Goal: Task Accomplishment & Management: Complete application form

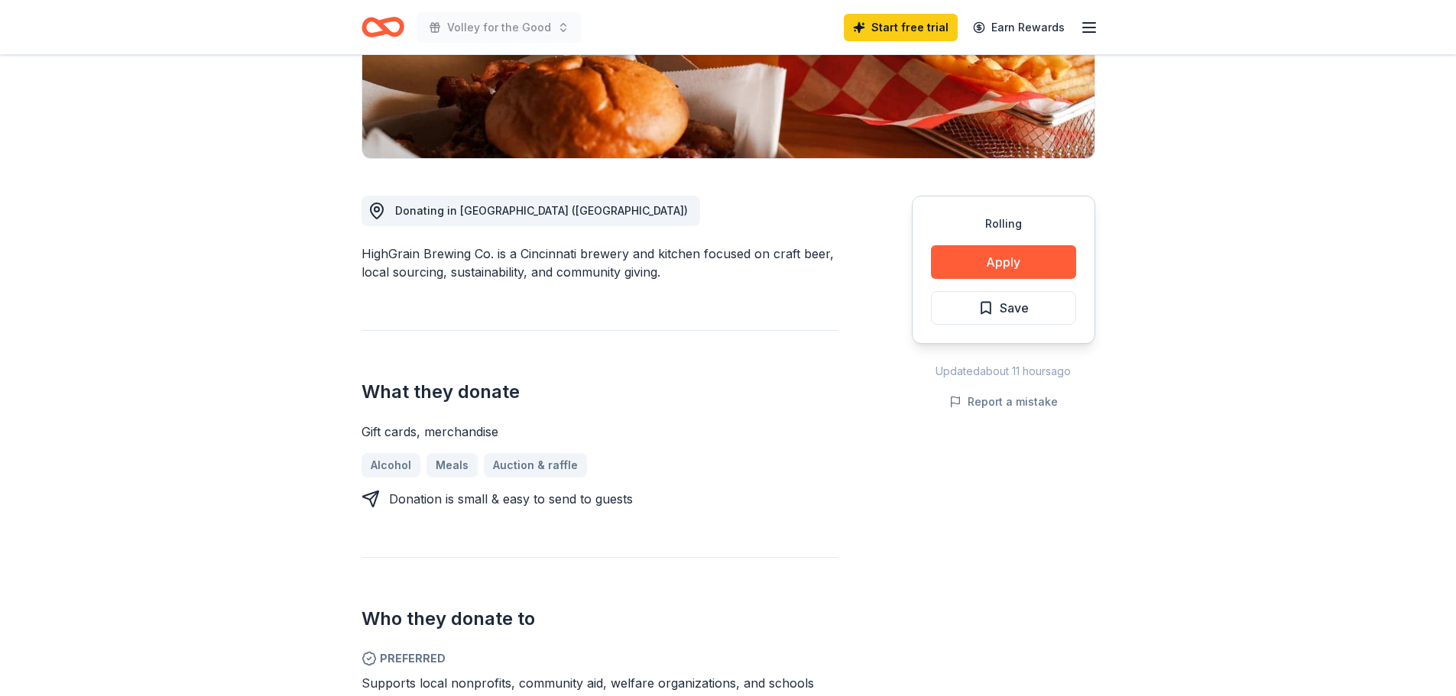
scroll to position [382, 0]
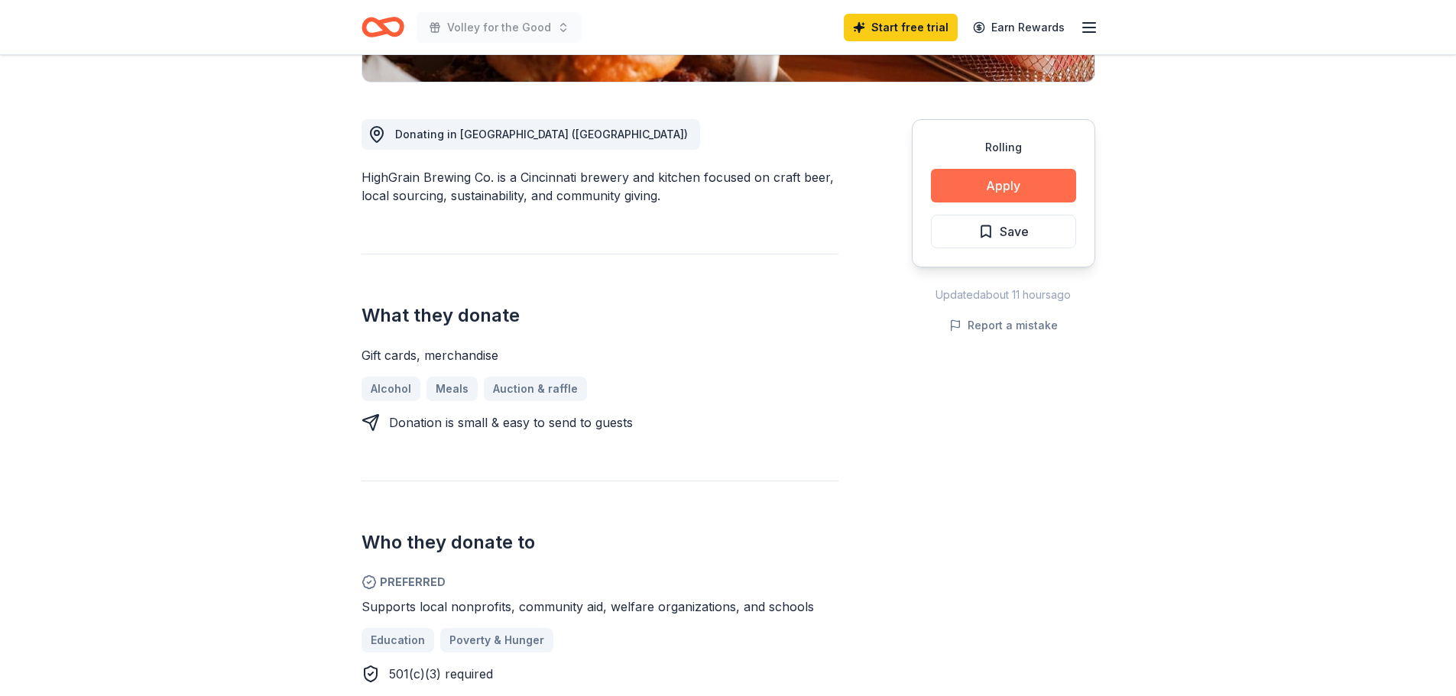
click at [1007, 184] on button "Apply" at bounding box center [1003, 186] width 145 height 34
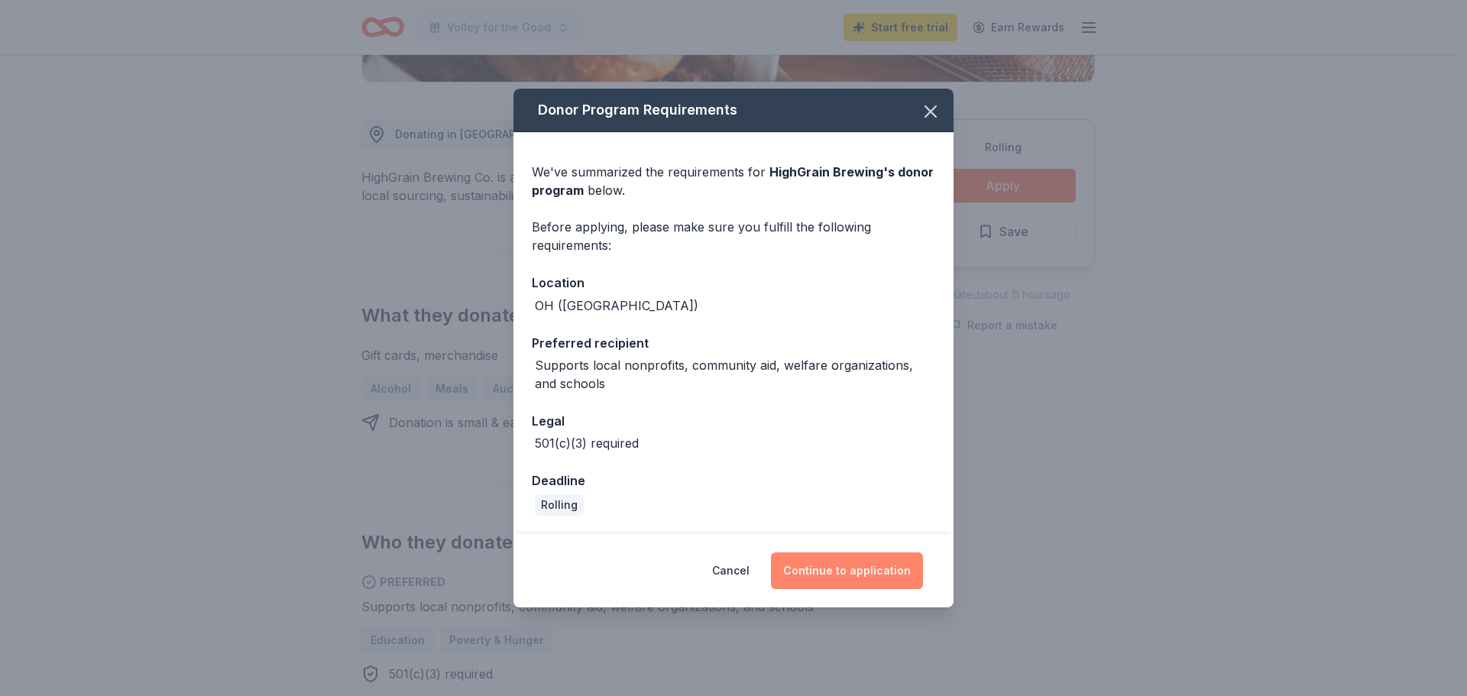
click at [845, 569] on button "Continue to application" at bounding box center [847, 571] width 152 height 37
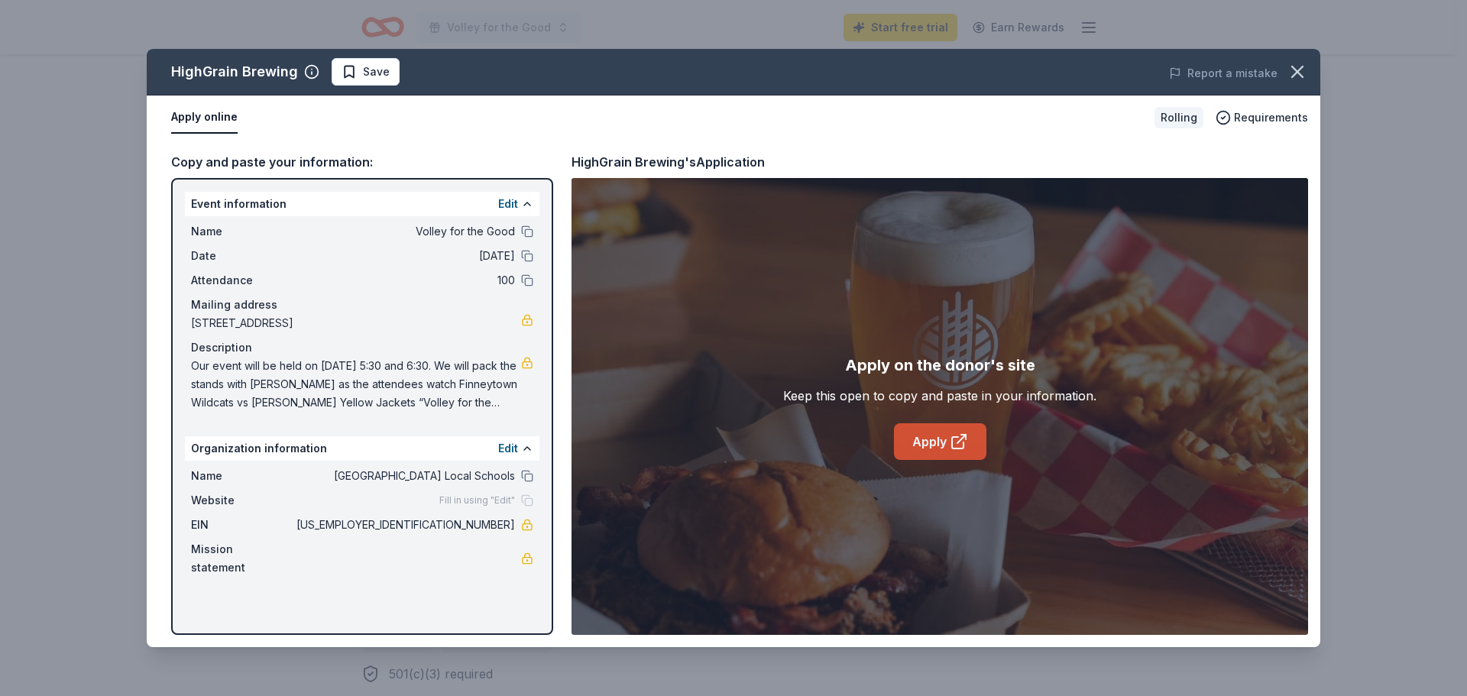
click at [924, 436] on link "Apply" at bounding box center [940, 441] width 92 height 37
click at [1292, 69] on icon "button" at bounding box center [1297, 71] width 21 height 21
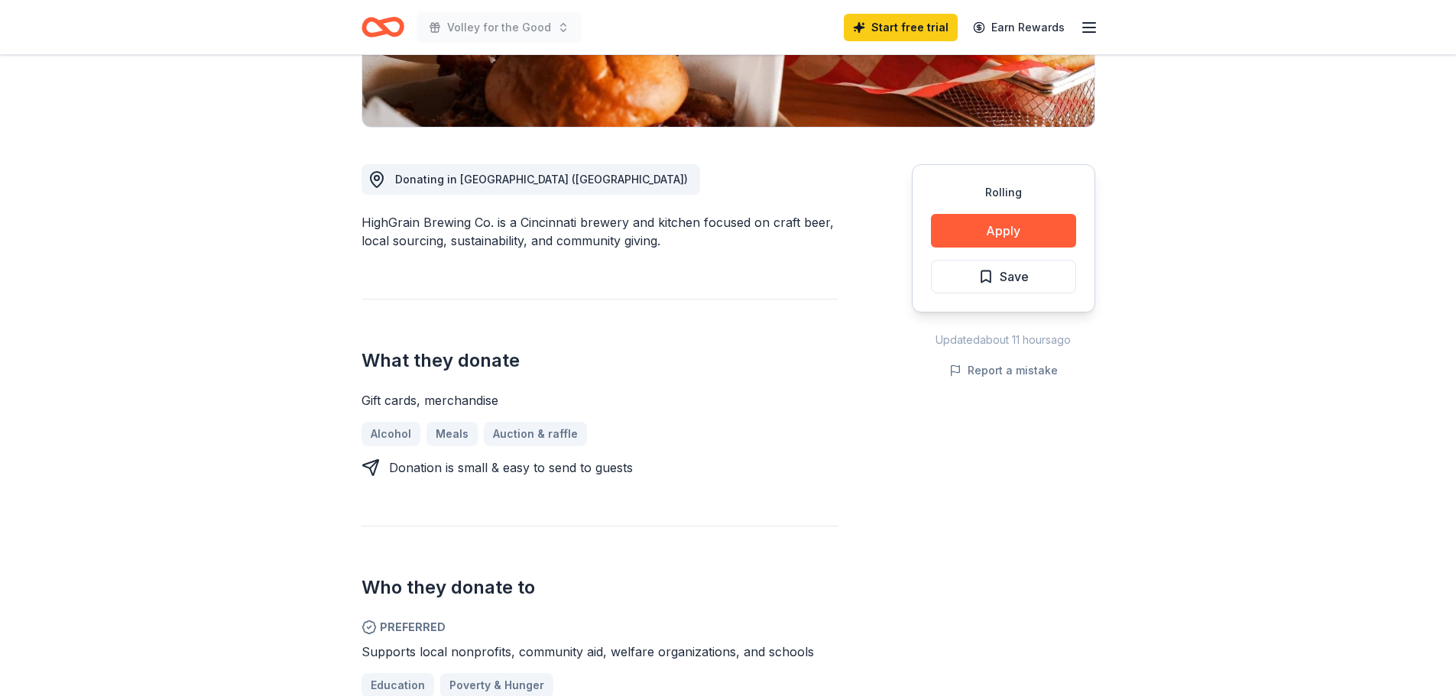
scroll to position [0, 0]
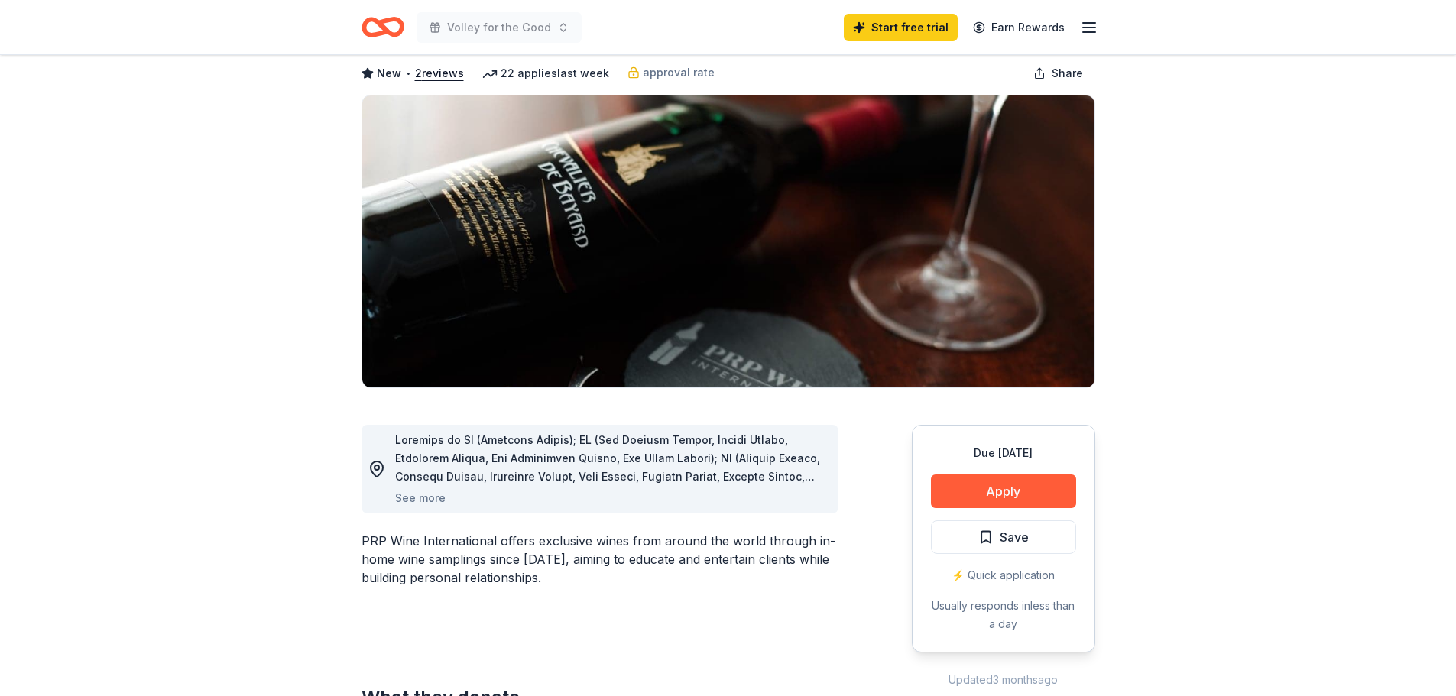
scroll to position [153, 0]
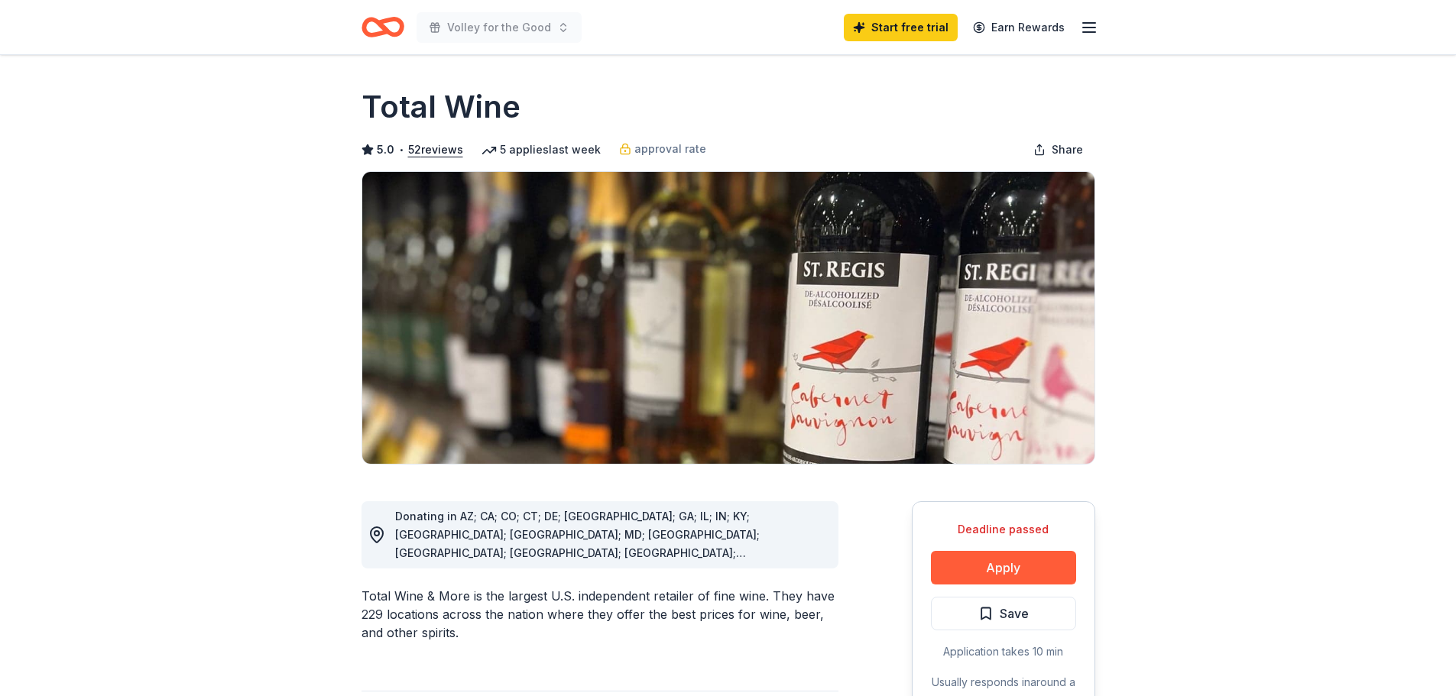
scroll to position [76, 0]
